Goal: Information Seeking & Learning: Learn about a topic

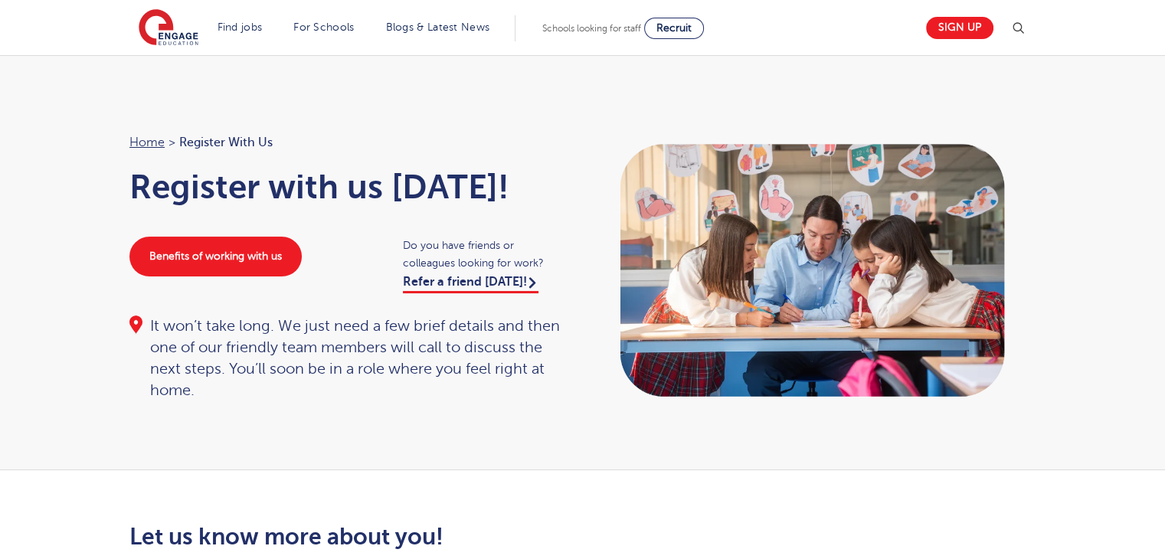
click at [245, 1] on section "Find jobs All vacancies We have one of the UK's largest database. and with hund…" at bounding box center [528, 28] width 778 height 56
click at [247, 7] on section "Find jobs All vacancies We have one of the UK's largest database. and with hund…" at bounding box center [528, 28] width 778 height 56
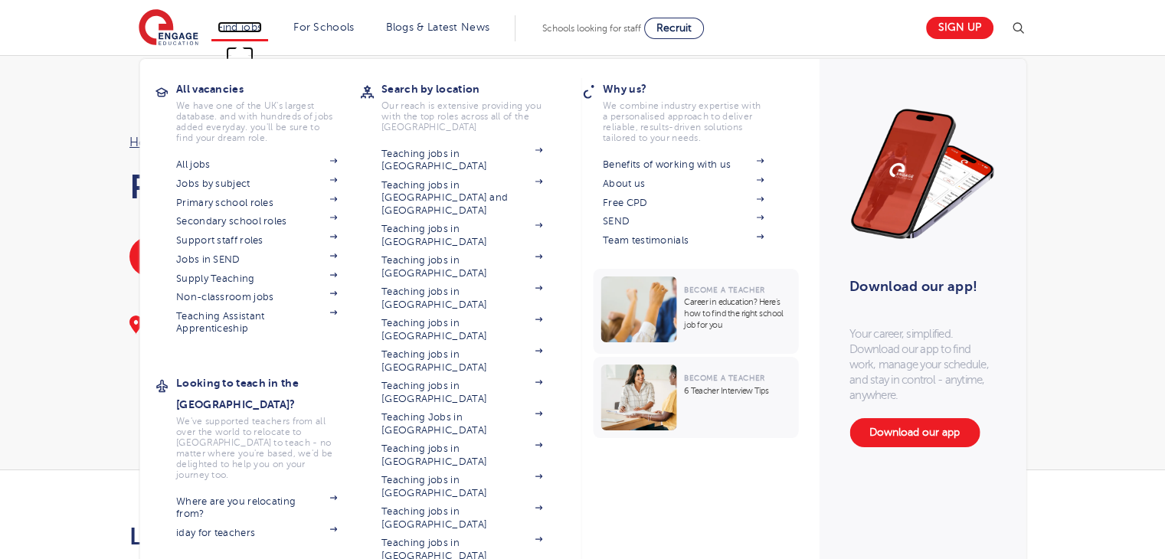
click at [251, 21] on link "Find jobs" at bounding box center [240, 26] width 45 height 11
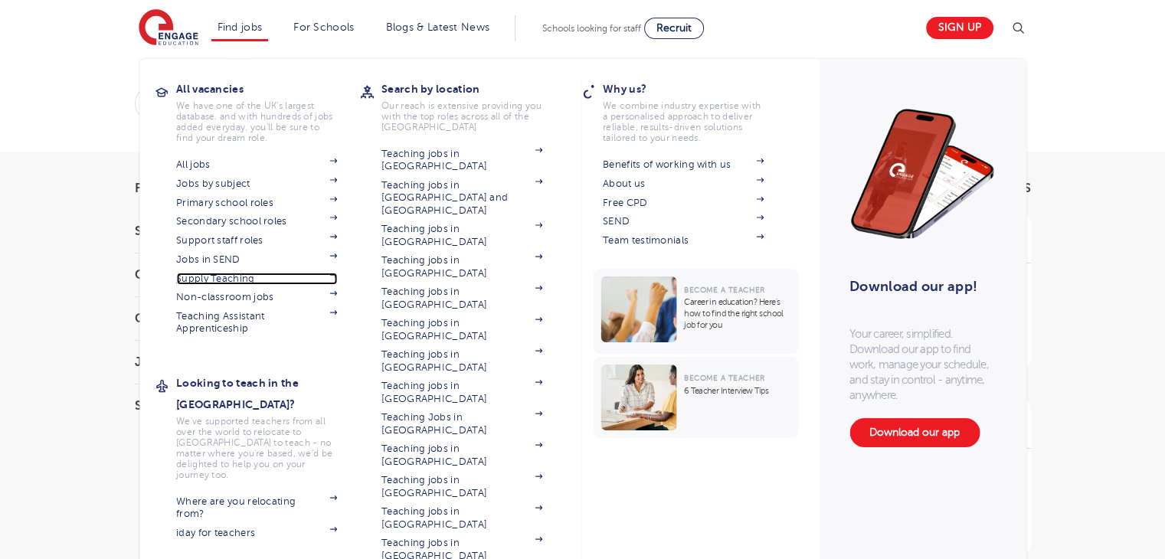
click at [336, 278] on span at bounding box center [325, 279] width 23 height 12
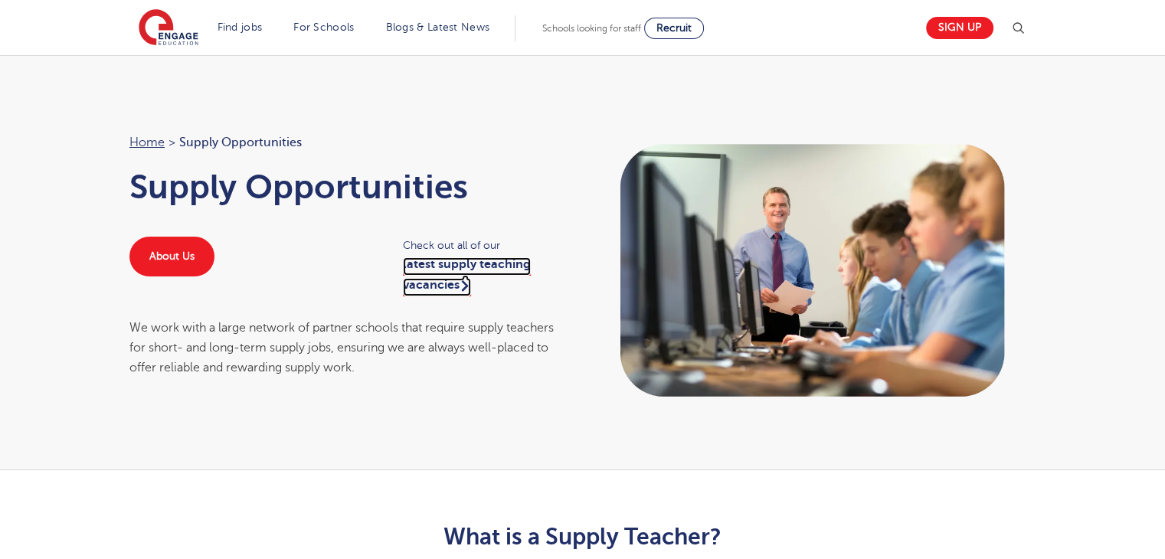
click at [447, 285] on link "latest supply teaching vacancies" at bounding box center [467, 276] width 128 height 38
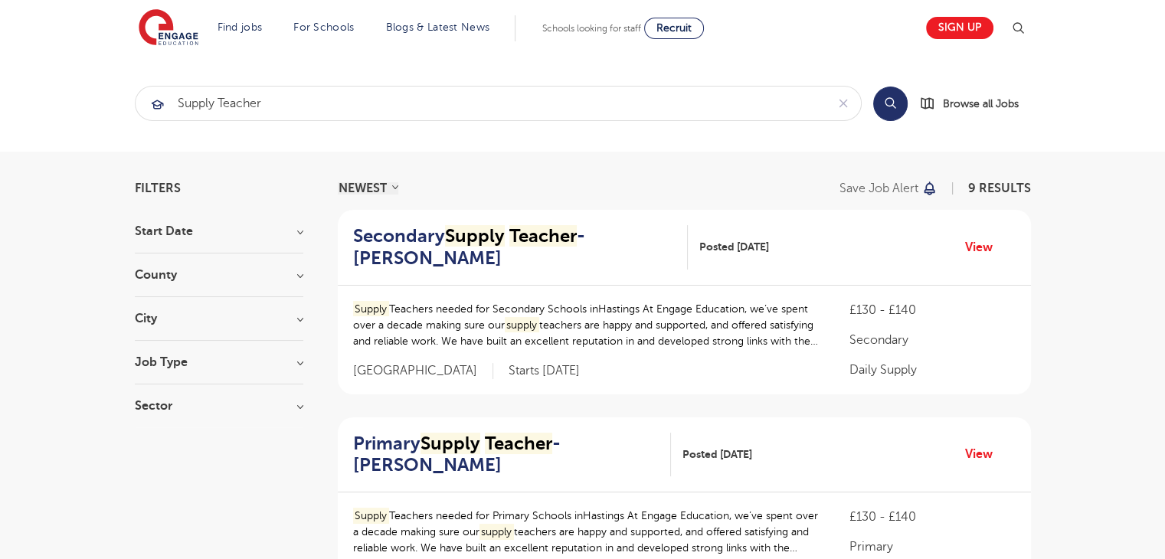
click at [289, 320] on h3 "City" at bounding box center [219, 319] width 169 height 12
click at [293, 280] on div "County East Sussex 9 Show more" at bounding box center [219, 283] width 169 height 28
click at [294, 274] on h3 "County" at bounding box center [219, 275] width 169 height 12
